Goal: Transaction & Acquisition: Purchase product/service

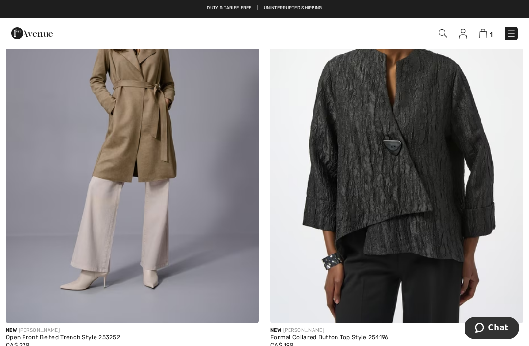
scroll to position [3637, 0]
click at [403, 262] on img at bounding box center [396, 134] width 253 height 379
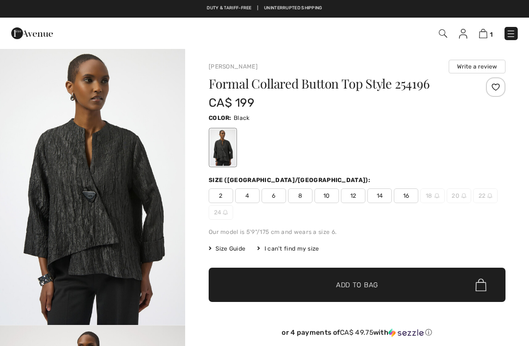
checkbox input "true"
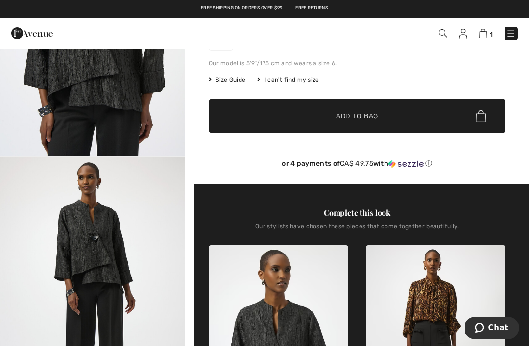
scroll to position [164, 0]
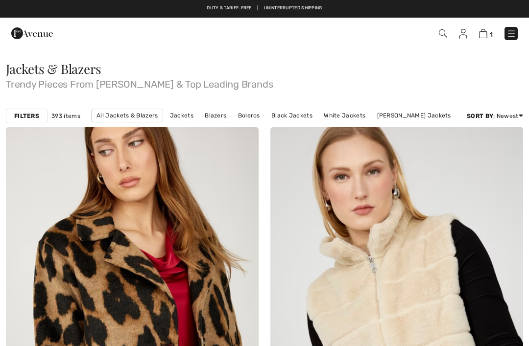
scroll to position [3669, 0]
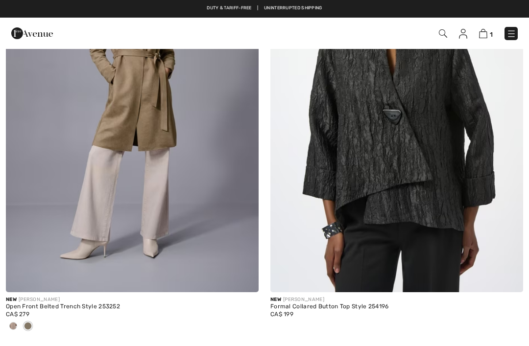
checkbox input "true"
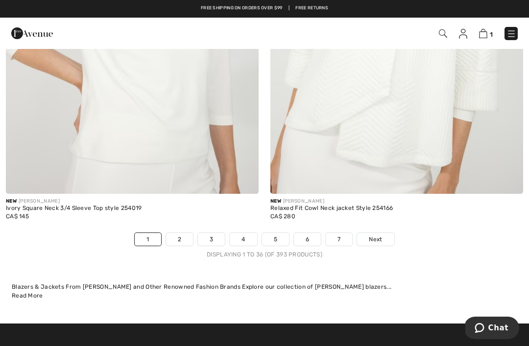
scroll to position [7674, 0]
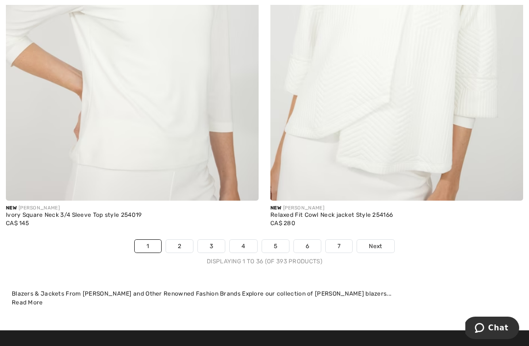
click at [180, 240] on link "2" at bounding box center [179, 246] width 27 height 13
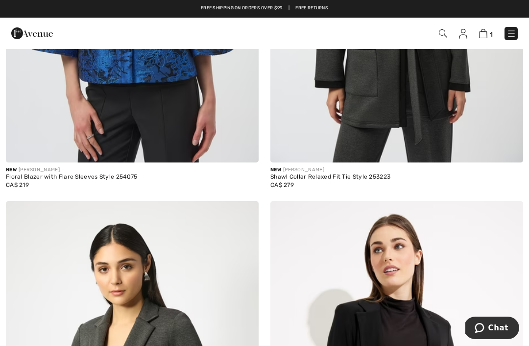
scroll to position [760, 0]
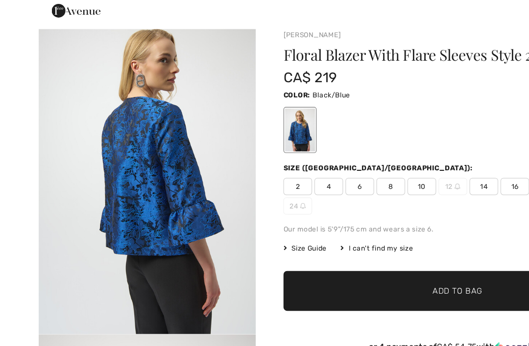
scroll to position [22, 0]
